Goal: Check status: Check status

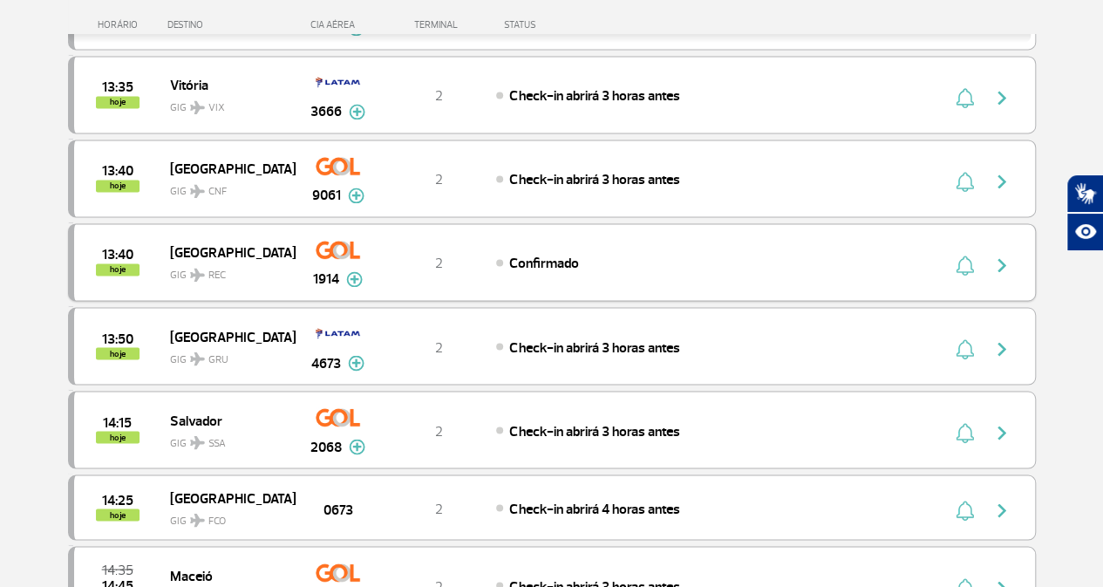
scroll to position [1570, 0]
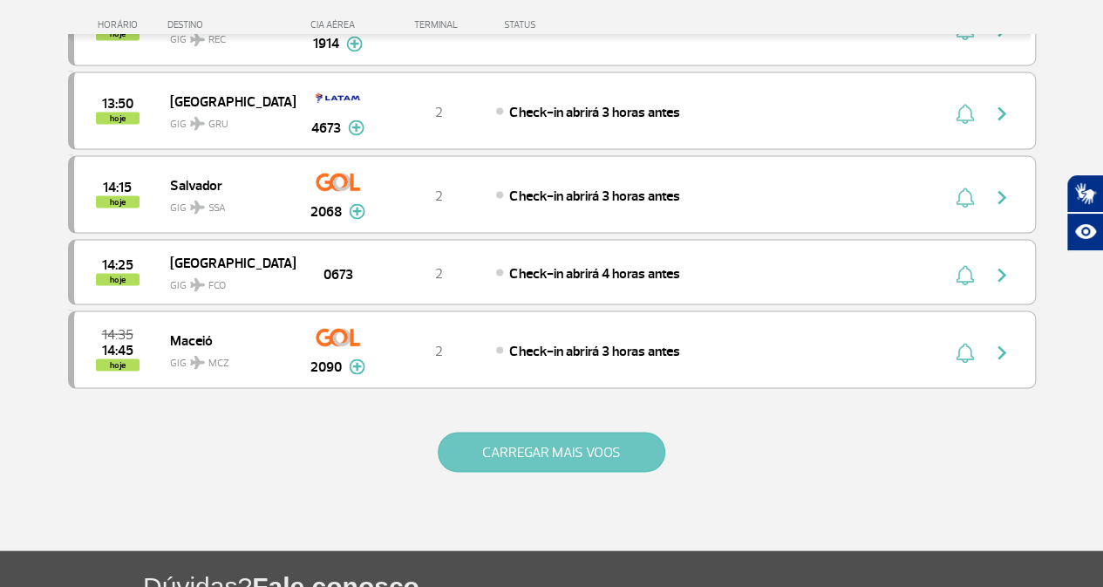
click at [550, 437] on button "CARREGAR MAIS VOOS" at bounding box center [552, 452] width 228 height 40
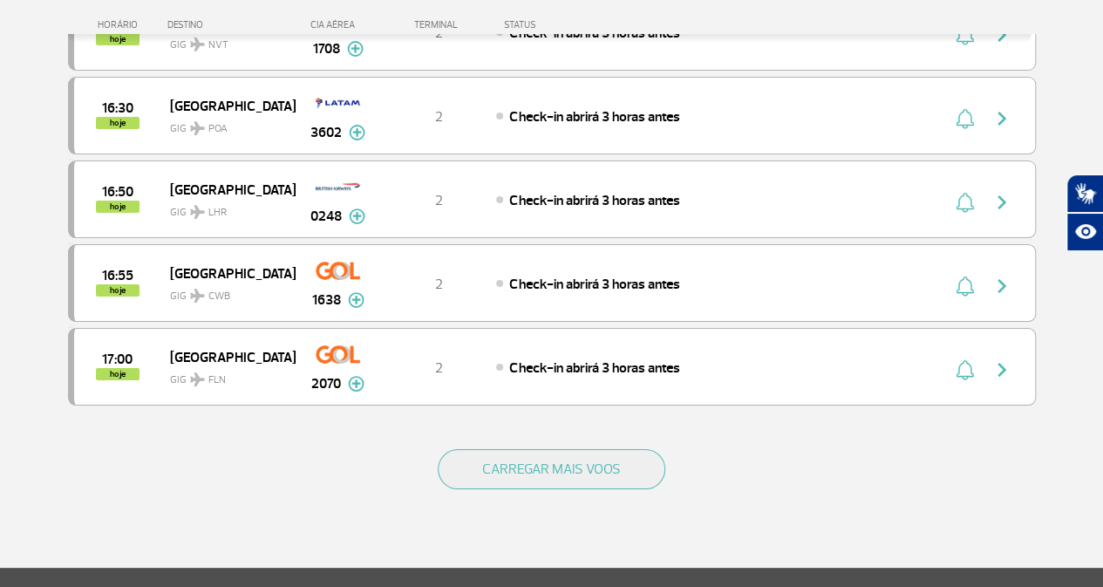
scroll to position [3393, 0]
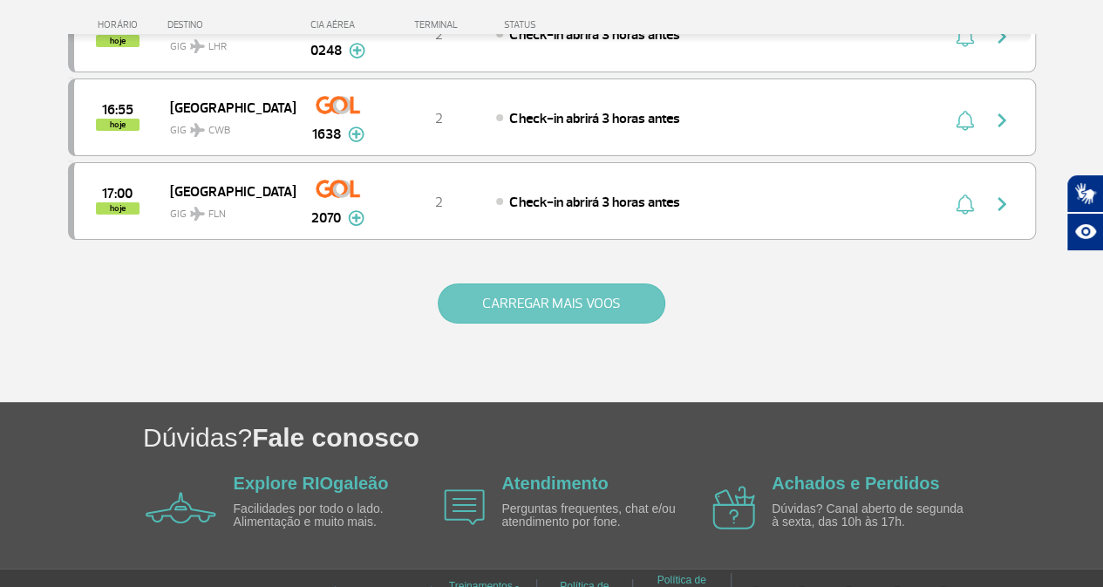
click at [602, 283] on button "CARREGAR MAIS VOOS" at bounding box center [552, 303] width 228 height 40
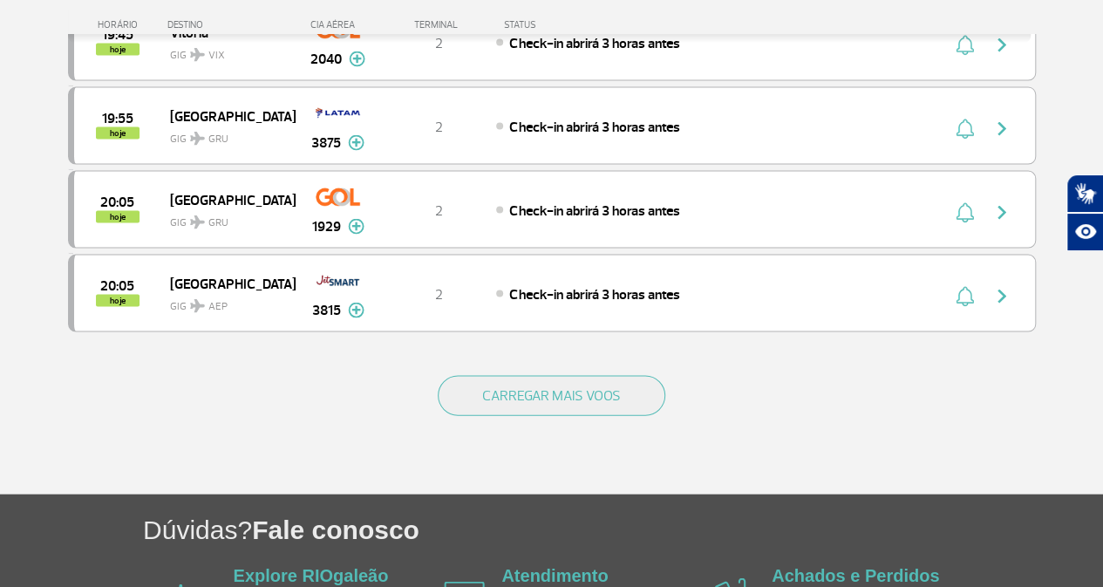
scroll to position [5044, 0]
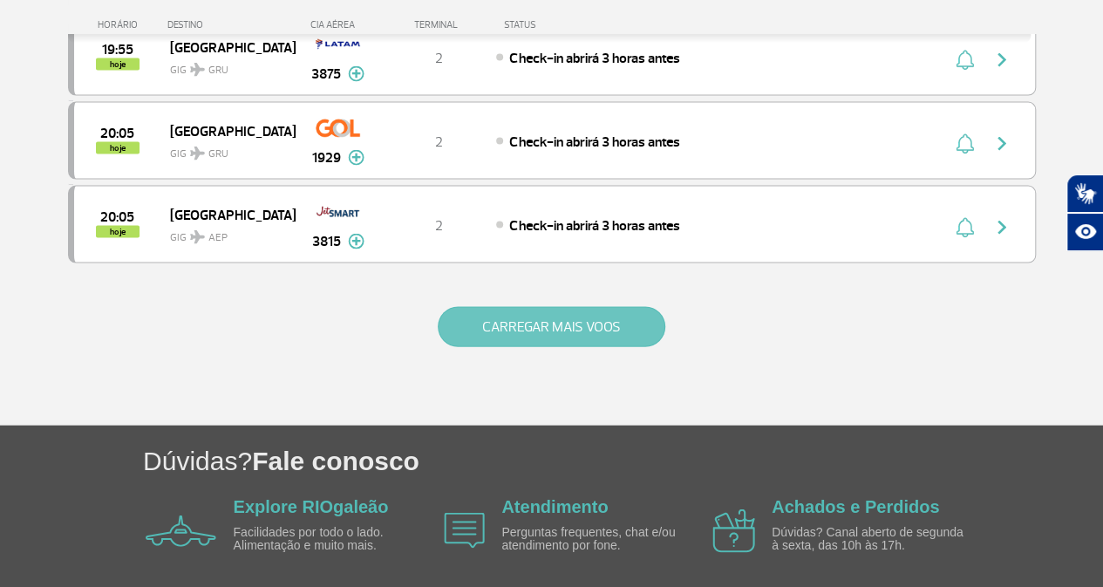
click at [570, 307] on button "CARREGAR MAIS VOOS" at bounding box center [552, 327] width 228 height 40
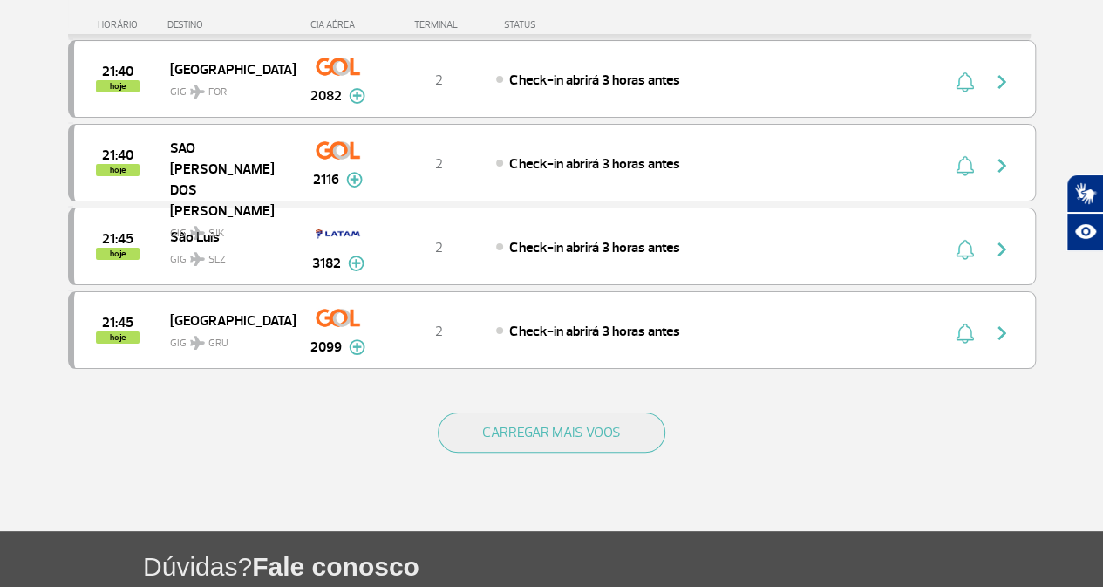
scroll to position [6695, 0]
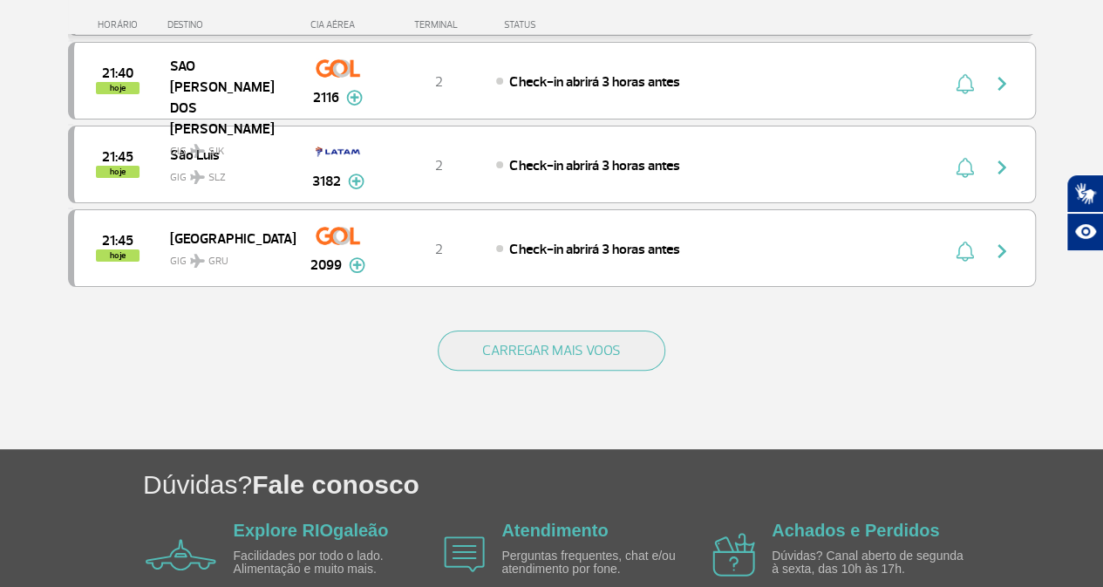
click at [628, 309] on div "CARREGAR MAIS VOOS" at bounding box center [552, 379] width 968 height 140
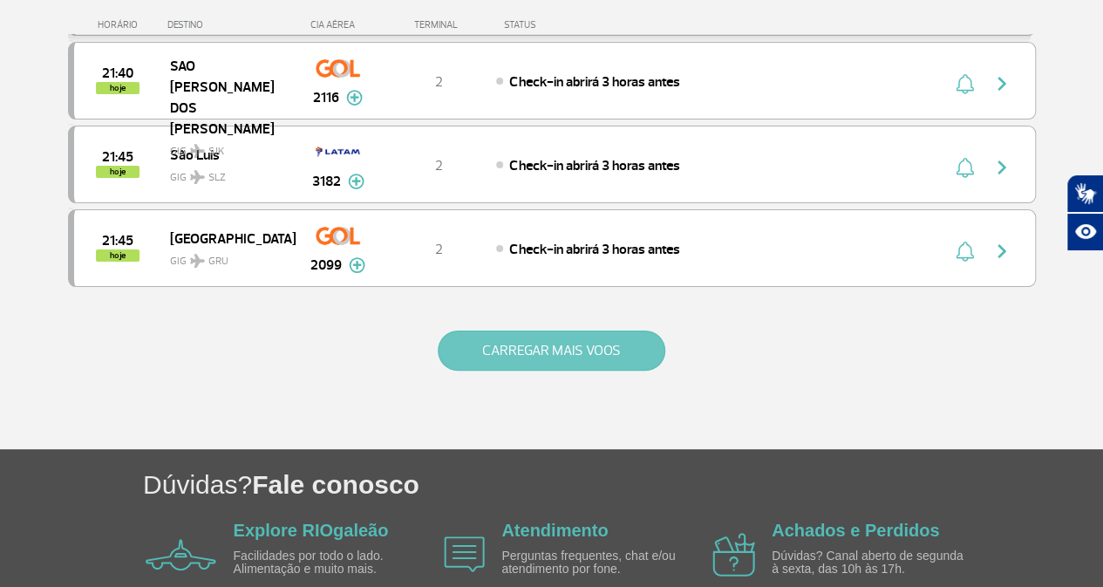
click at [612, 331] on button "CARREGAR MAIS VOOS" at bounding box center [552, 351] width 228 height 40
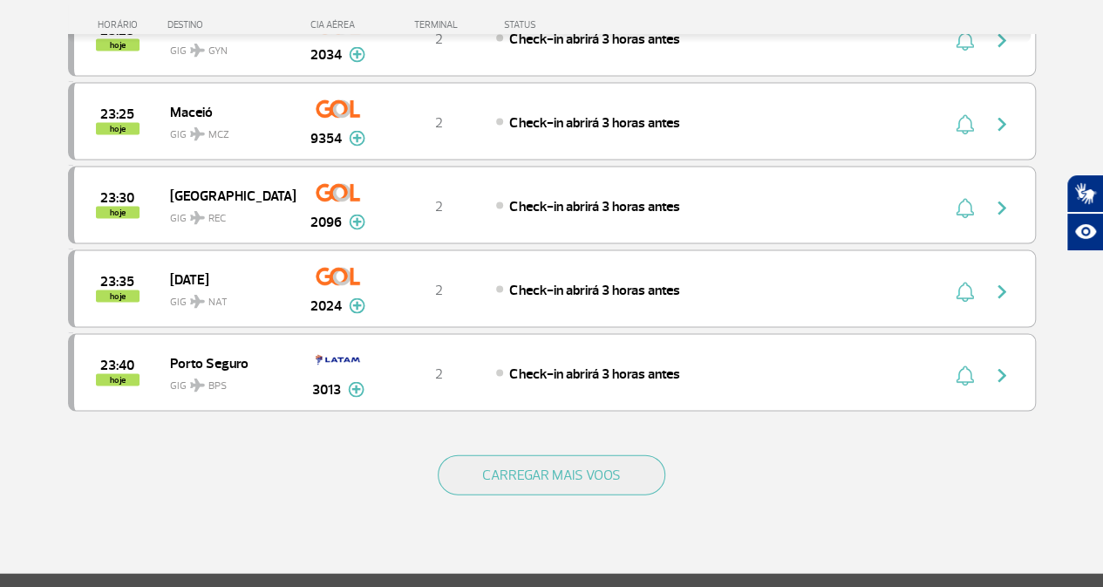
scroll to position [8347, 0]
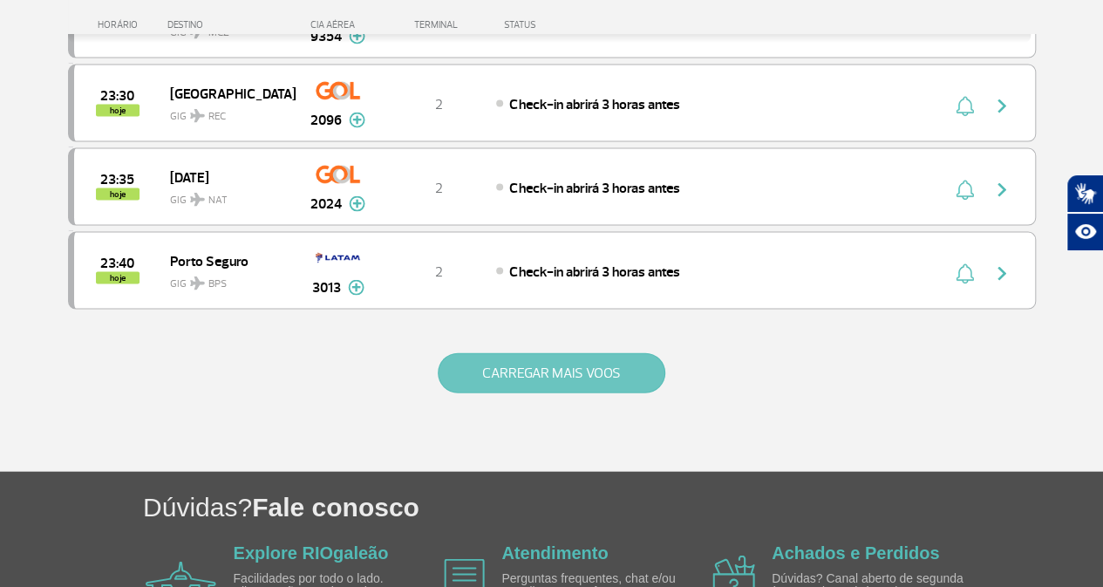
click at [480, 353] on button "CARREGAR MAIS VOOS" at bounding box center [552, 373] width 228 height 40
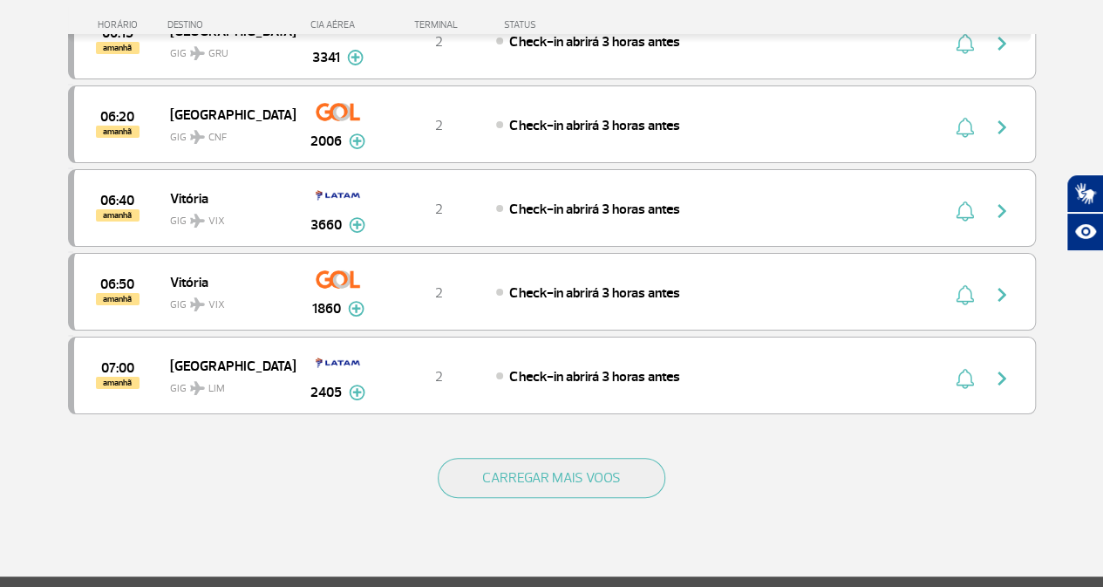
scroll to position [9998, 0]
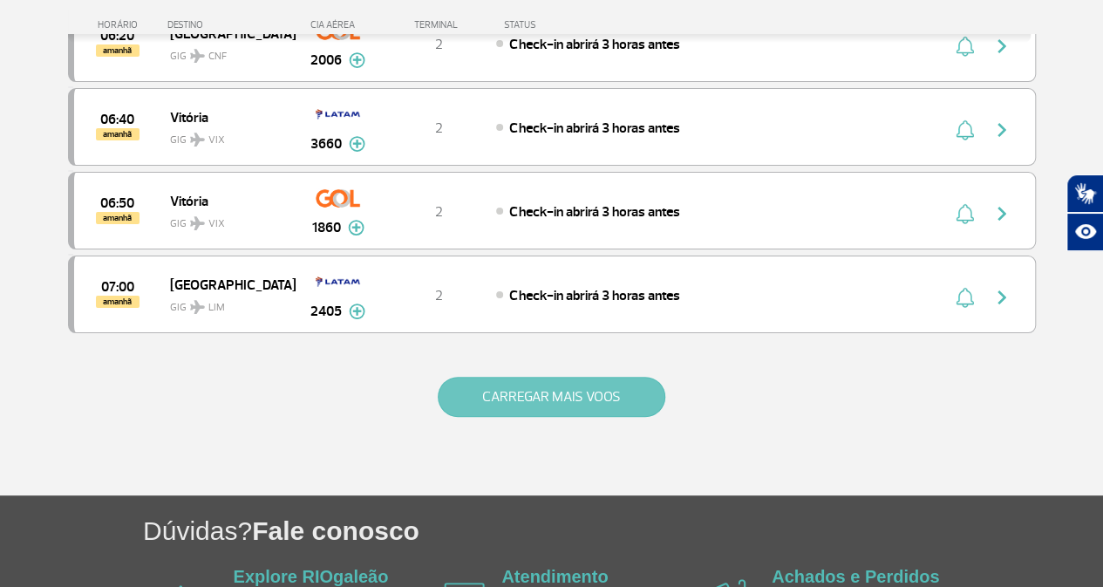
click at [573, 377] on button "CARREGAR MAIS VOOS" at bounding box center [552, 397] width 228 height 40
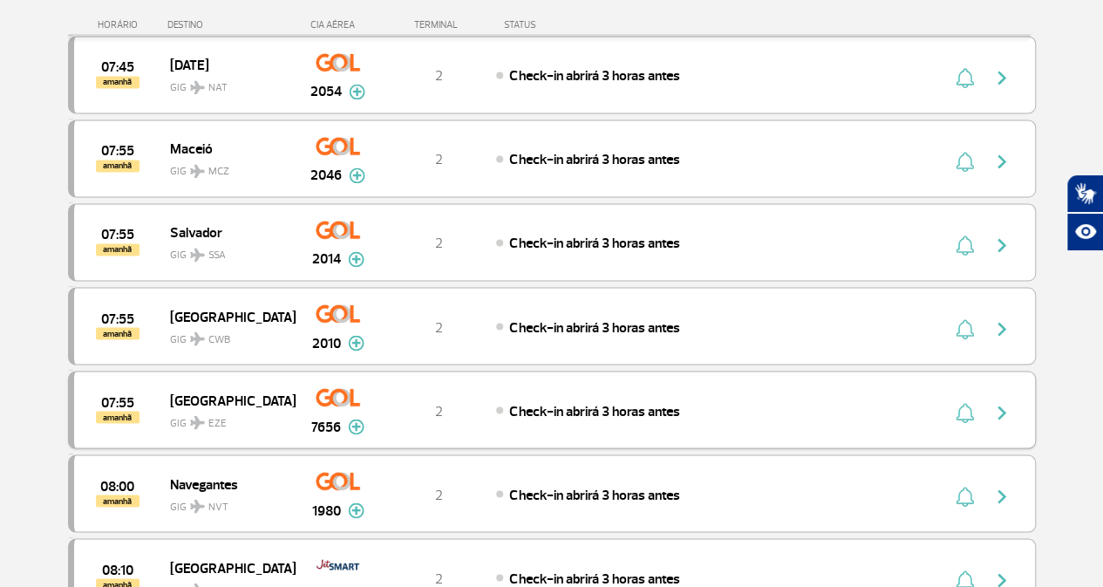
scroll to position [11650, 0]
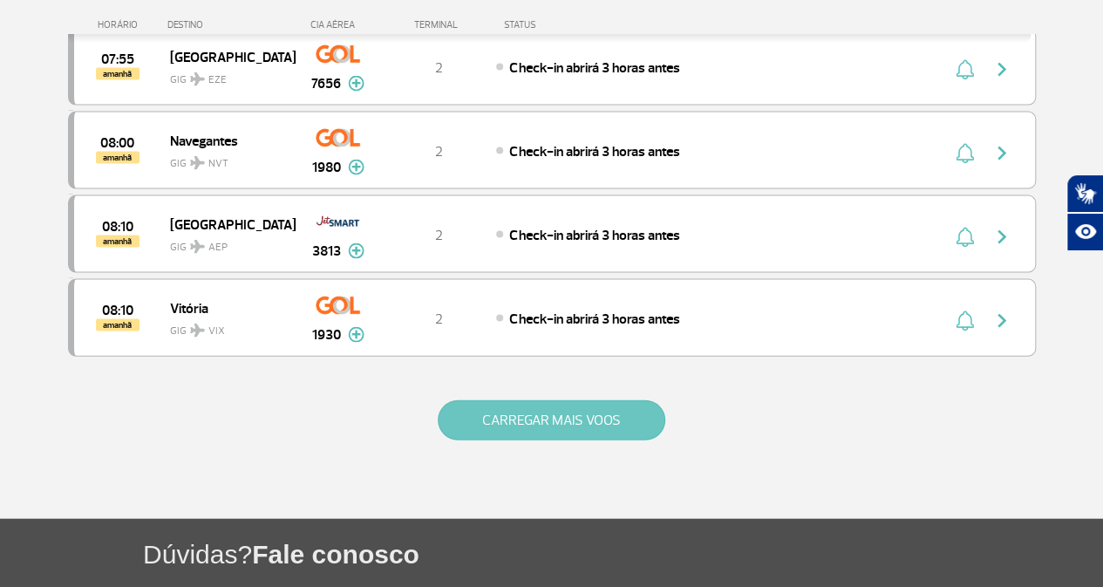
click at [562, 400] on button "CARREGAR MAIS VOOS" at bounding box center [552, 420] width 228 height 40
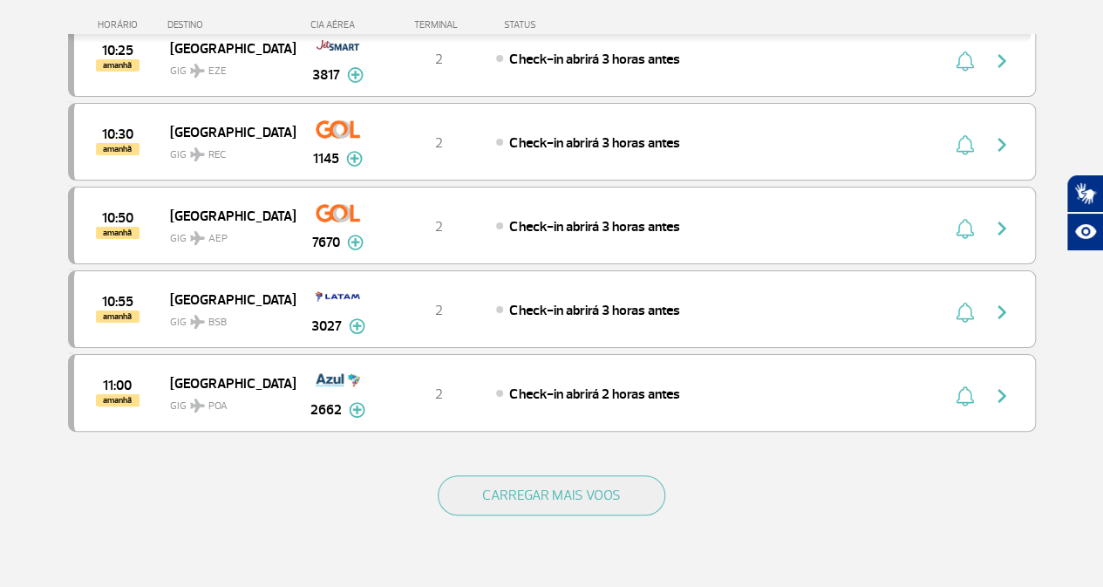
scroll to position [13302, 0]
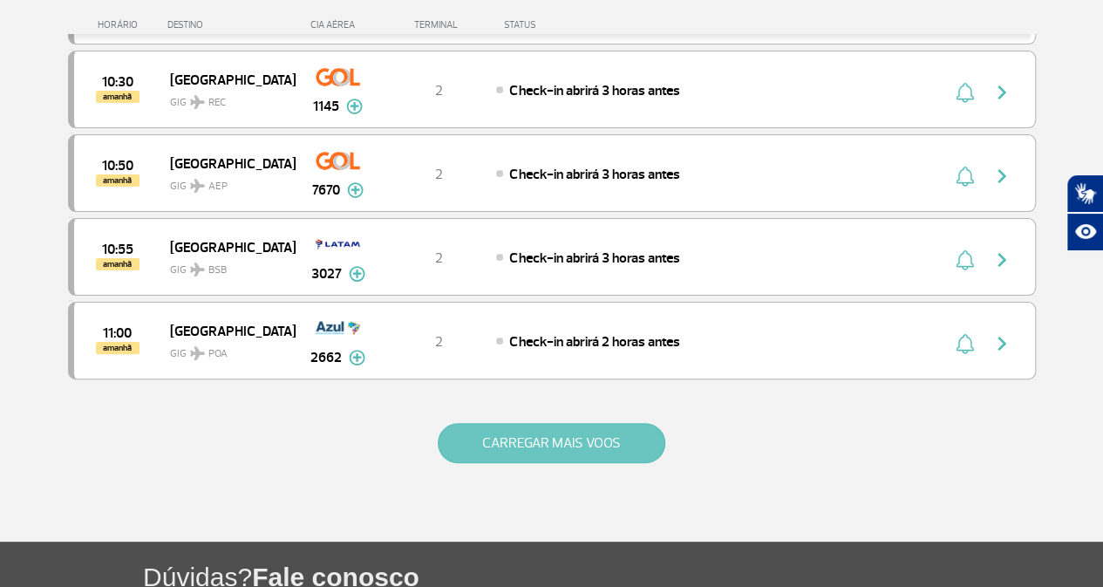
click at [528, 423] on button "CARREGAR MAIS VOOS" at bounding box center [552, 443] width 228 height 40
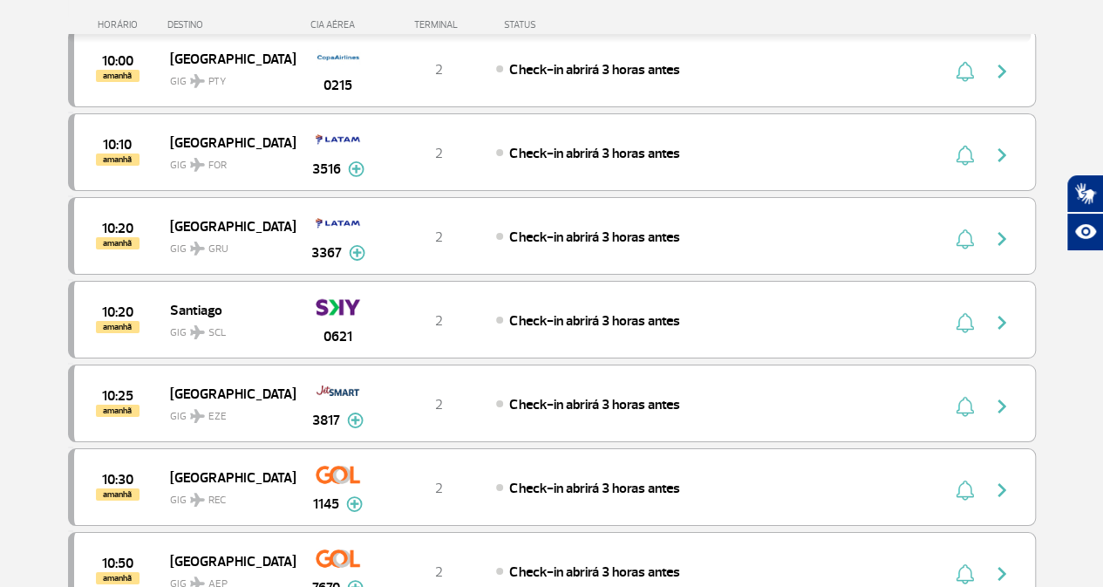
scroll to position [12731, 0]
